Goal: Navigation & Orientation: Find specific page/section

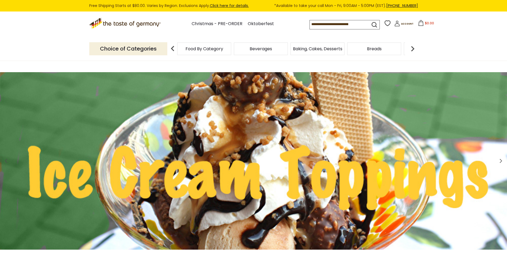
click at [411, 49] on img at bounding box center [413, 48] width 11 height 11
click at [412, 49] on img at bounding box center [413, 48] width 11 height 11
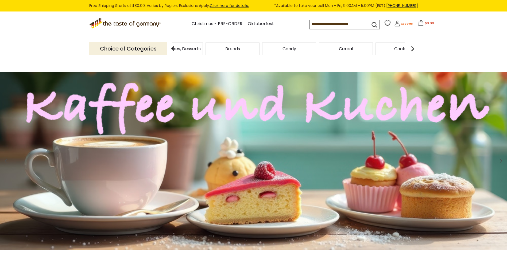
click at [402, 24] on span "Account" at bounding box center [407, 23] width 12 height 3
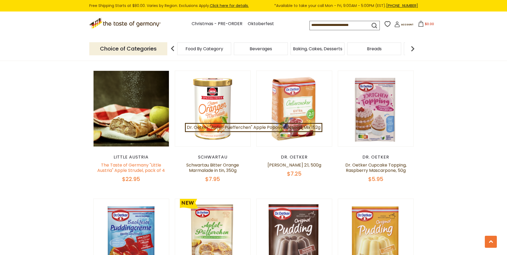
scroll to position [963, 0]
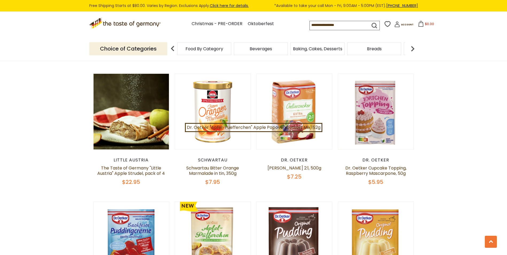
click at [231, 52] on div "Breads" at bounding box center [204, 49] width 54 height 13
click at [371, 51] on span "Breads" at bounding box center [374, 49] width 15 height 4
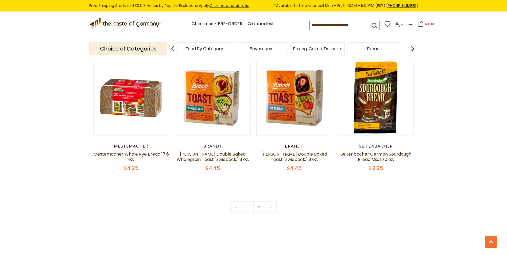
scroll to position [1364, 0]
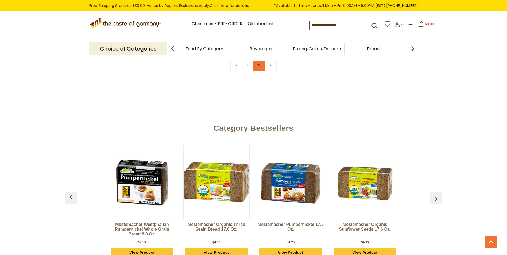
click at [256, 68] on link "2" at bounding box center [260, 65] width 12 height 12
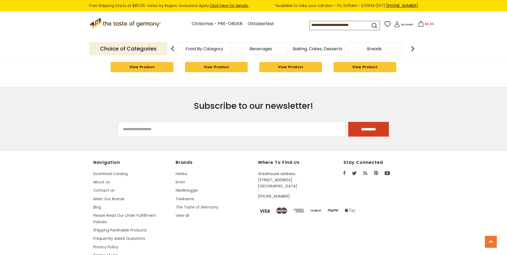
scroll to position [946, 0]
